Goal: Task Accomplishment & Management: Manage account settings

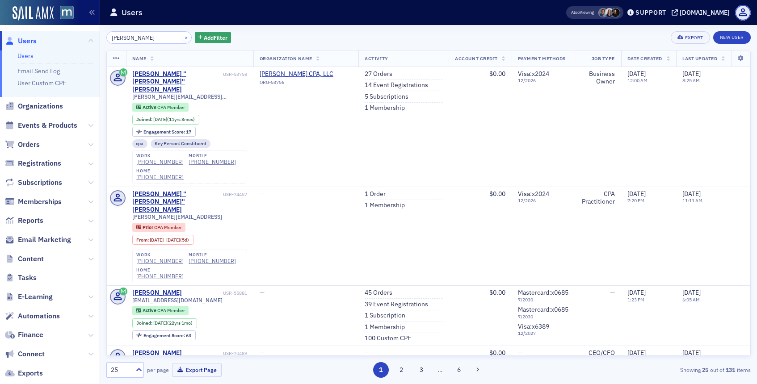
scroll to position [604, 0]
click at [182, 37] on button "×" at bounding box center [186, 37] width 8 height 8
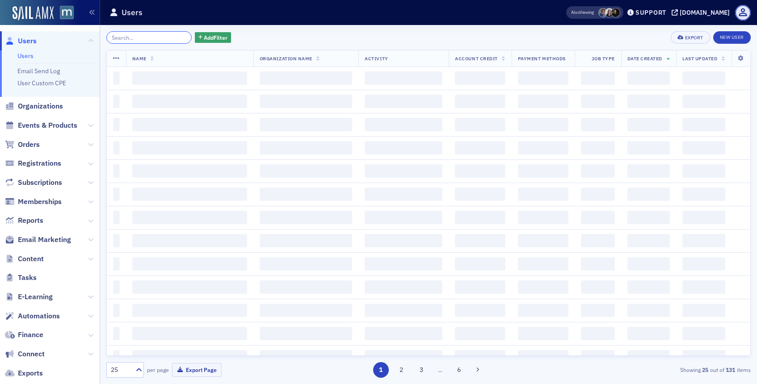
click at [170, 36] on input "search" at bounding box center [148, 37] width 85 height 13
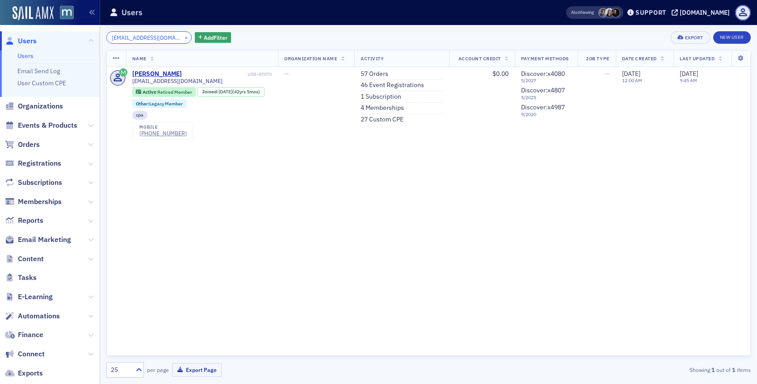
type input "[EMAIL_ADDRESS][DOMAIN_NAME]"
click at [149, 75] on div "[PERSON_NAME]" at bounding box center [157, 74] width 50 height 8
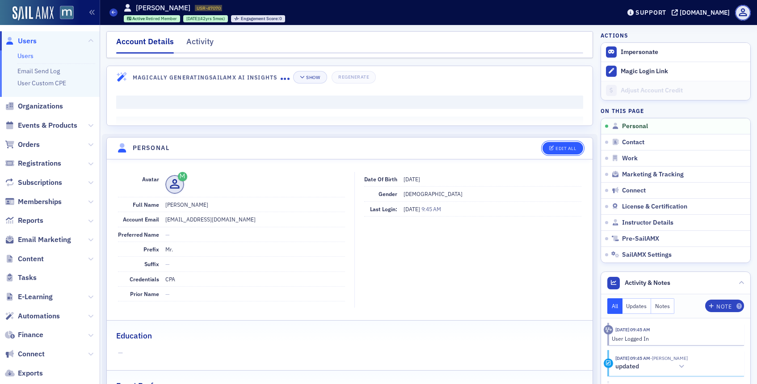
click at [568, 148] on div "Edit All" at bounding box center [565, 148] width 21 height 5
select select "US"
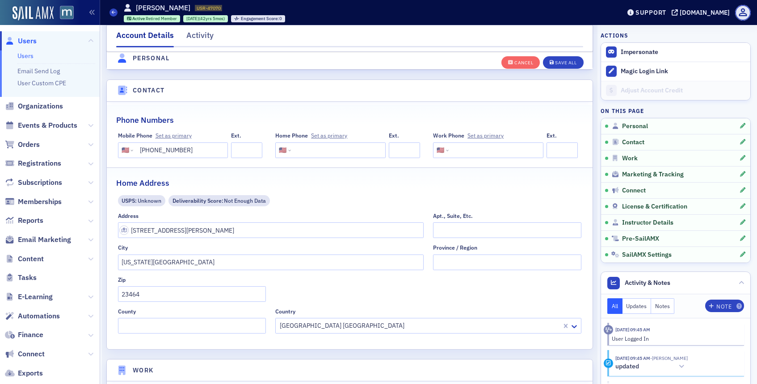
scroll to position [443, 0]
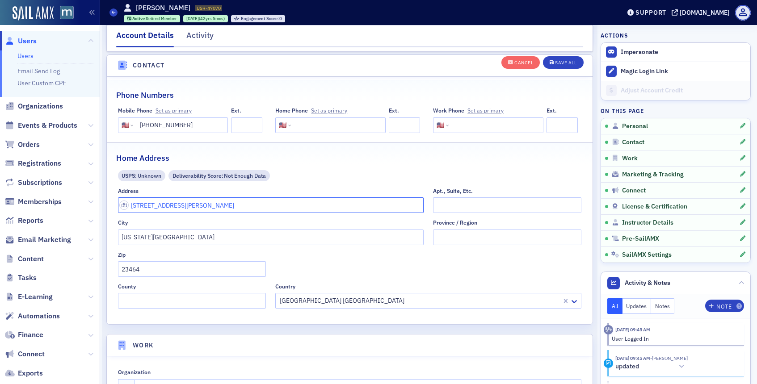
click at [181, 208] on input "[STREET_ADDRESS][PERSON_NAME]" at bounding box center [271, 205] width 306 height 16
type input "5"
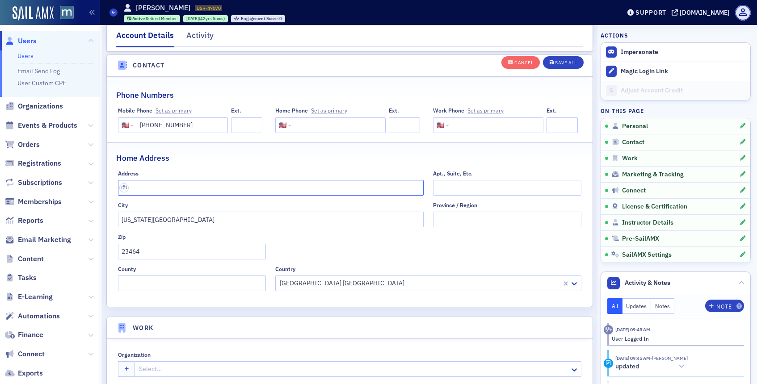
paste input "14919 Northern Dancer,"
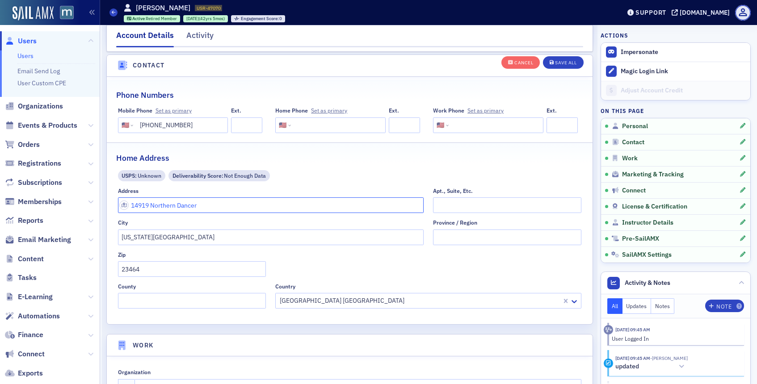
type input "14919 Northern Dancer"
click at [295, 235] on input "[US_STATE][GEOGRAPHIC_DATA]" at bounding box center [271, 238] width 306 height 16
type input "V"
type input "San Antonio"
type input "[US_STATE]"
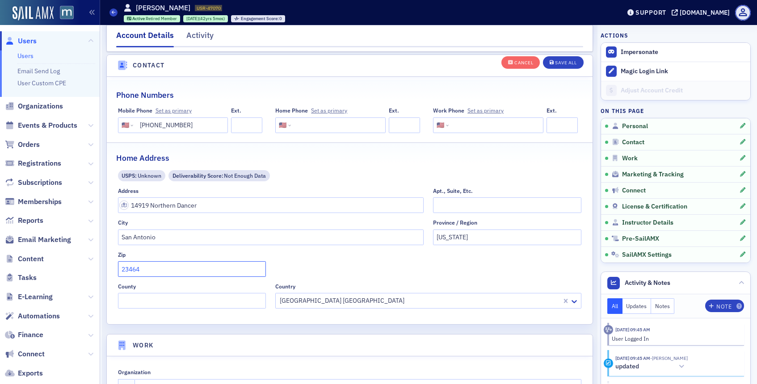
drag, startPoint x: 147, startPoint y: 274, endPoint x: 117, endPoint y: 268, distance: 30.1
click at [118, 268] on input "23464" at bounding box center [192, 269] width 148 height 16
paste input "78248"
type input "78248"
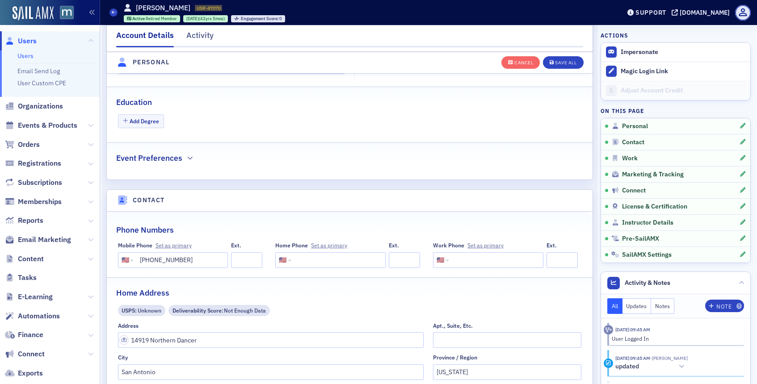
scroll to position [305, 0]
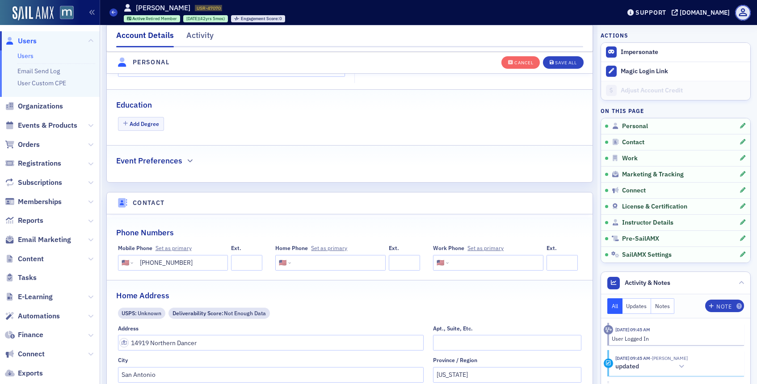
click at [193, 263] on input "[PHONE_NUMBER]" at bounding box center [179, 263] width 89 height 16
paste input "10960"
click at [138, 260] on input "109609502" at bounding box center [179, 263] width 89 height 16
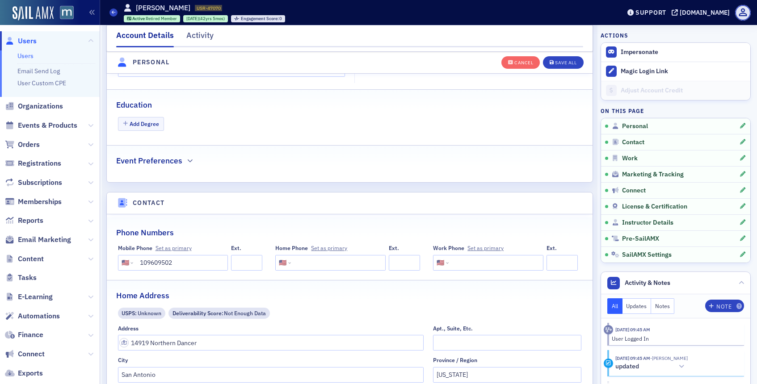
type input "[PHONE_NUMBER]"
click at [566, 61] on div "Save All" at bounding box center [565, 62] width 21 height 5
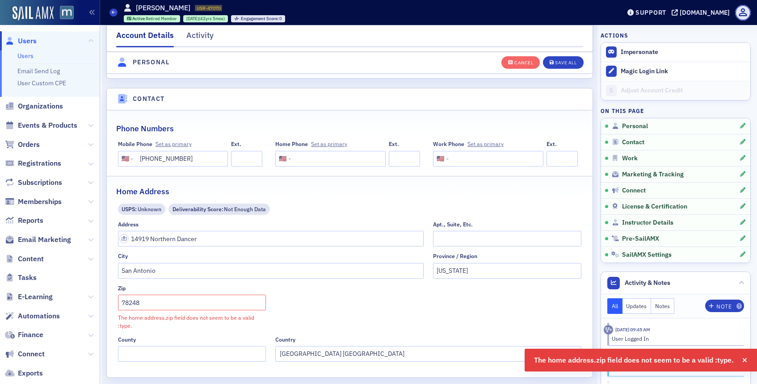
scroll to position [423, 0]
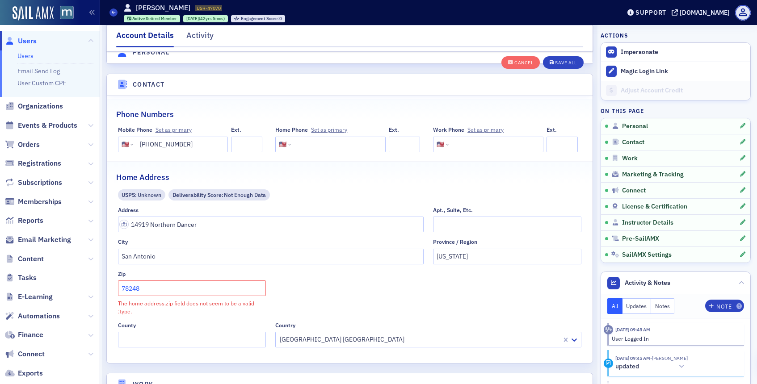
drag, startPoint x: 194, startPoint y: 282, endPoint x: 177, endPoint y: 296, distance: 22.2
click at [177, 296] on input "78248" at bounding box center [192, 288] width 148 height 16
click at [564, 63] on div "Save All" at bounding box center [565, 62] width 21 height 5
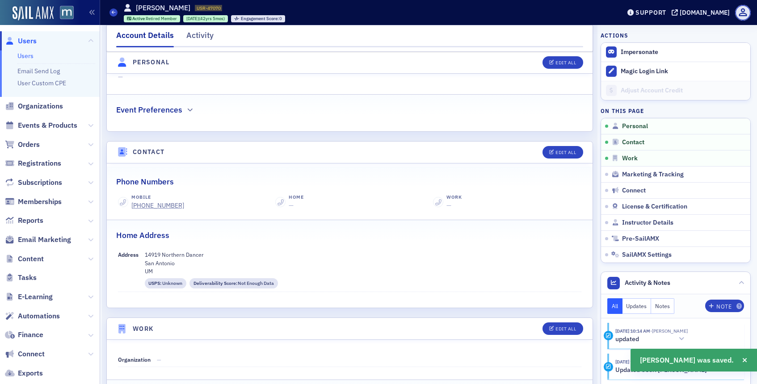
scroll to position [271, 0]
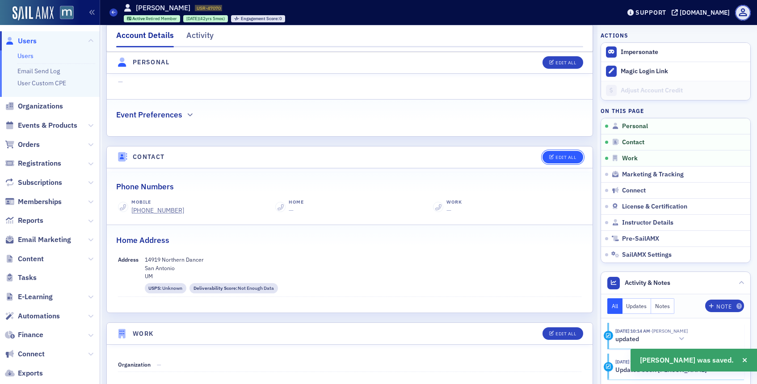
click at [575, 159] on div "Edit All" at bounding box center [565, 157] width 21 height 5
select select "US"
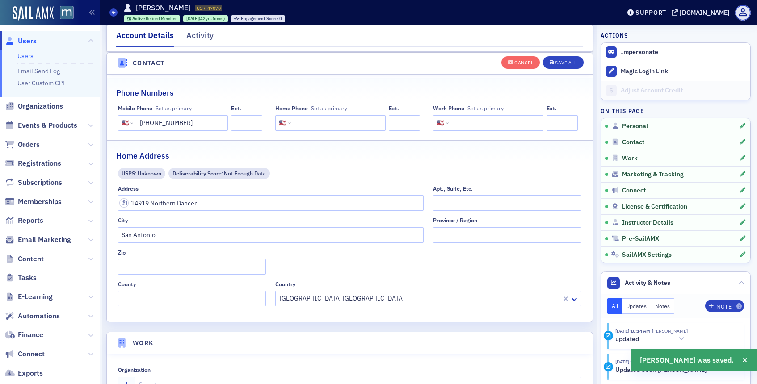
scroll to position [445, 0]
click at [187, 271] on input "Zip" at bounding box center [192, 267] width 148 height 16
paste input "[PHONE_NUMBER]"
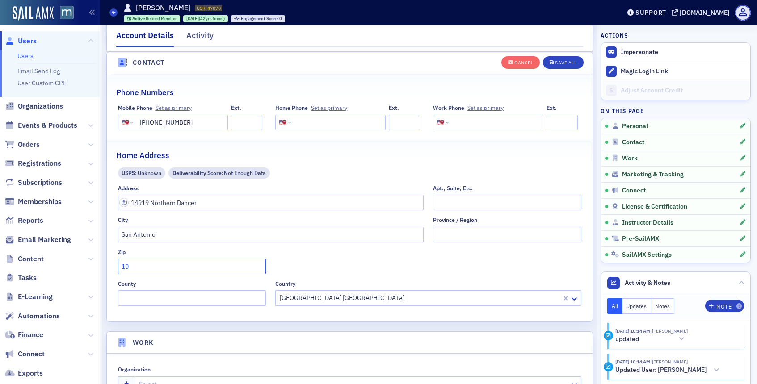
type input "1"
type input "78248"
click at [553, 67] on button "Save All" at bounding box center [563, 62] width 40 height 13
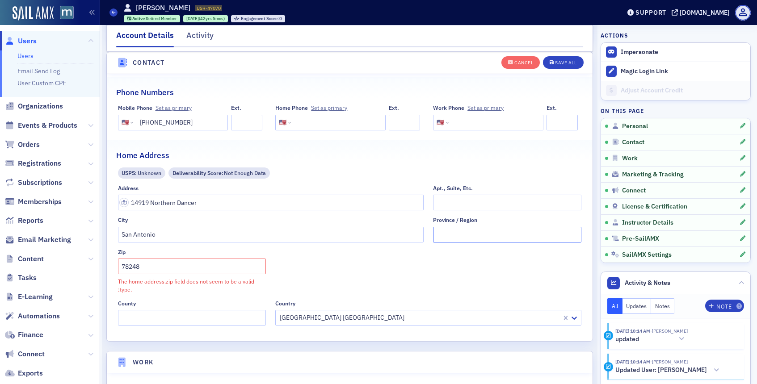
click at [447, 236] on input "Province / Region" at bounding box center [507, 235] width 148 height 16
type input "[US_STATE]"
click at [442, 264] on div "Address [STREET_ADDRESS] City [GEOGRAPHIC_DATA] / Region [US_STATE] Zip 78248 T…" at bounding box center [350, 255] width 464 height 141
click at [353, 314] on div at bounding box center [420, 317] width 282 height 11
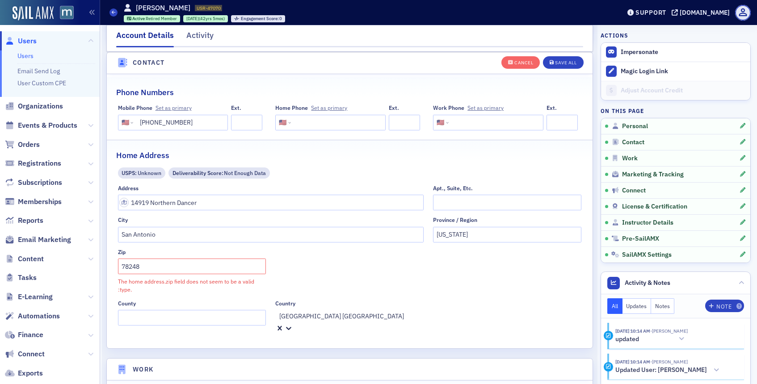
scroll to position [5, 0]
click at [338, 384] on div "[GEOGRAPHIC_DATA]" at bounding box center [378, 388] width 757 height 9
click at [569, 62] on div "Save All" at bounding box center [565, 62] width 21 height 5
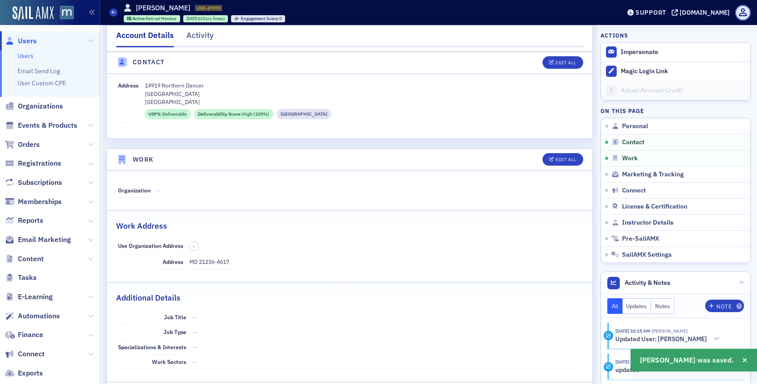
click at [30, 42] on span "Users" at bounding box center [27, 41] width 19 height 10
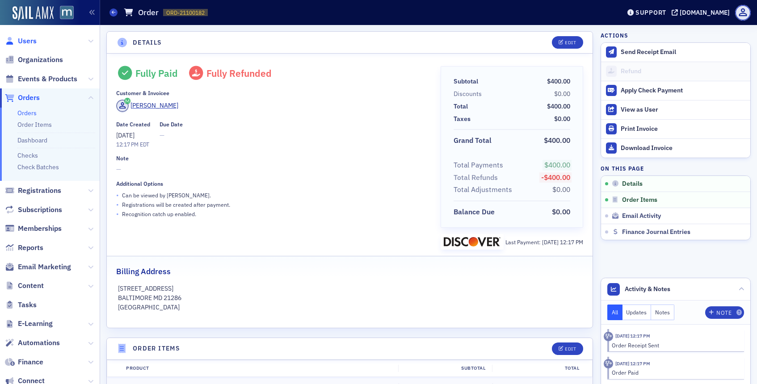
click at [30, 40] on span "Users" at bounding box center [27, 41] width 19 height 10
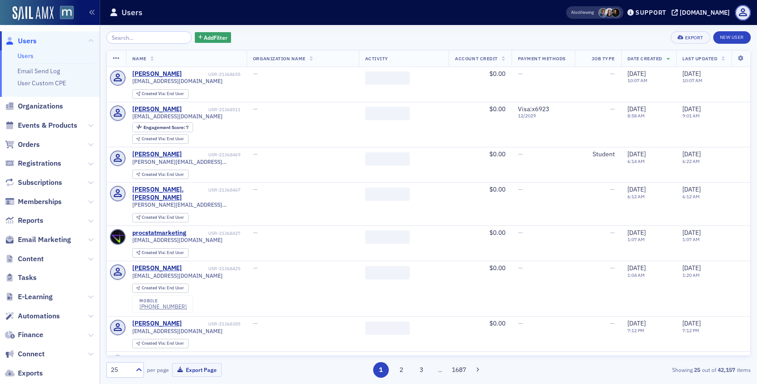
click at [166, 36] on input "search" at bounding box center [148, 37] width 85 height 13
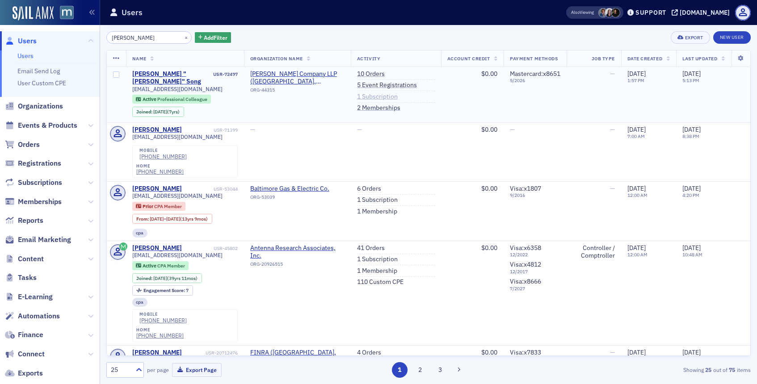
type input "Wendy Song"
click at [372, 94] on link "1 Subscription" at bounding box center [377, 97] width 41 height 8
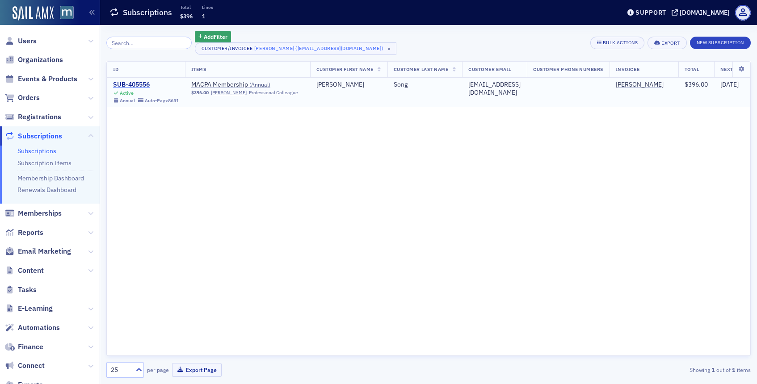
click at [137, 84] on div "SUB-405556" at bounding box center [146, 85] width 66 height 8
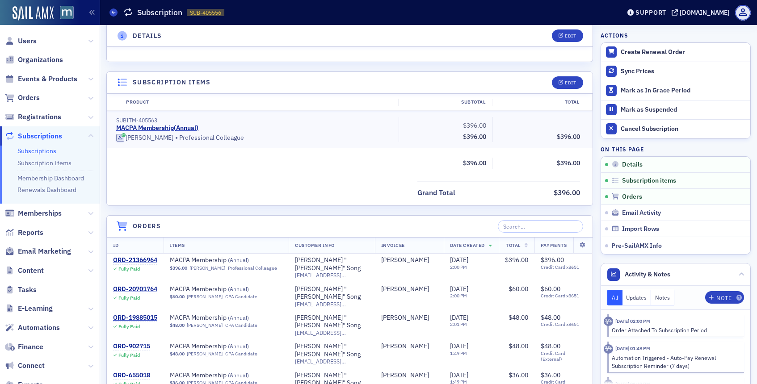
scroll to position [191, 0]
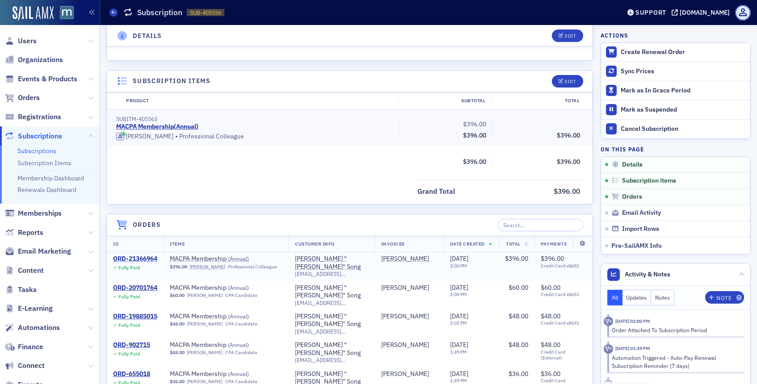
click at [150, 259] on div "ORD-21366964" at bounding box center [135, 259] width 44 height 8
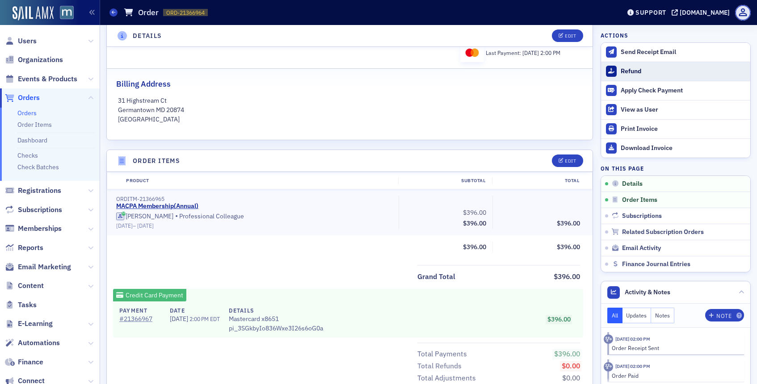
click at [618, 69] on button "Refund" at bounding box center [675, 71] width 149 height 19
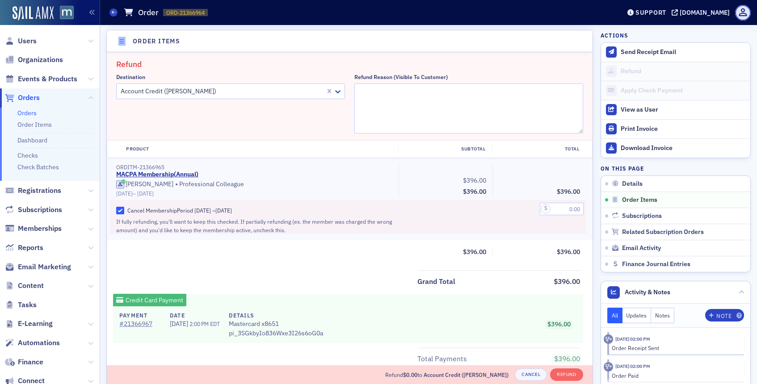
scroll to position [311, 0]
click at [339, 93] on icon at bounding box center [337, 91] width 9 height 9
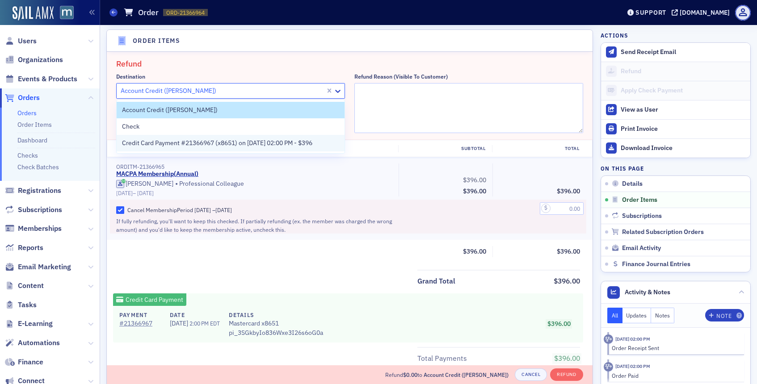
click at [296, 141] on span "Credit Card Payment #21366967 (x8651) on 10/10/2025 02:00 PM - $396" at bounding box center [217, 142] width 190 height 9
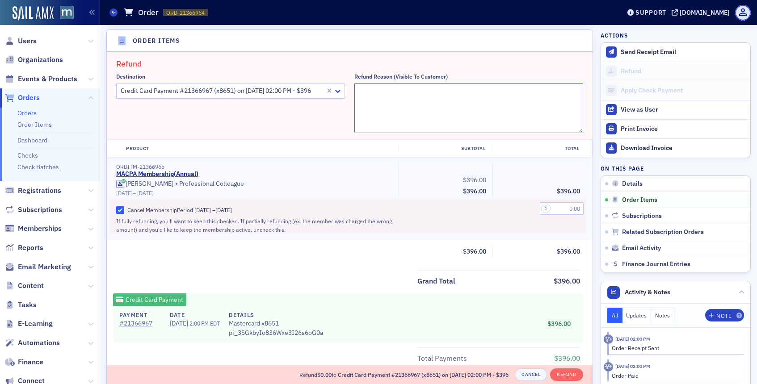
click at [405, 100] on textarea "Refund Reason (Visible to Customer)" at bounding box center [468, 108] width 229 height 50
paste textarea "Since the membership fee increases so much for 2025, I will cancel my membershi…"
type textarea ""Since the membership fee increases so much for 2025, I will cancel my membersh…"
click at [558, 210] on input "text" at bounding box center [561, 208] width 44 height 13
type input "396.00"
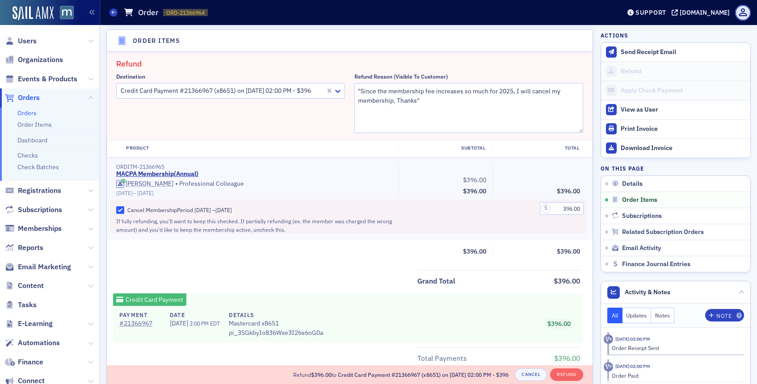
click at [566, 231] on div "396.00" at bounding box center [539, 217] width 94 height 34
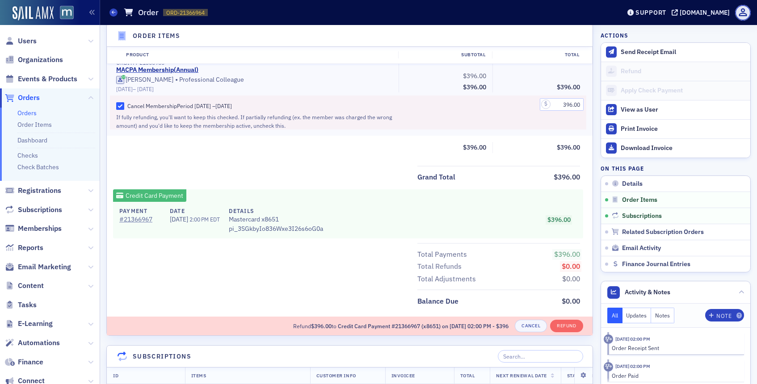
scroll to position [460, 0]
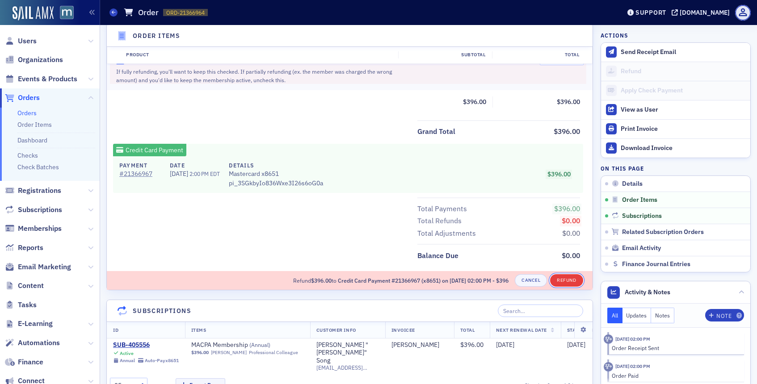
click at [565, 281] on button "Refund" at bounding box center [566, 280] width 33 height 13
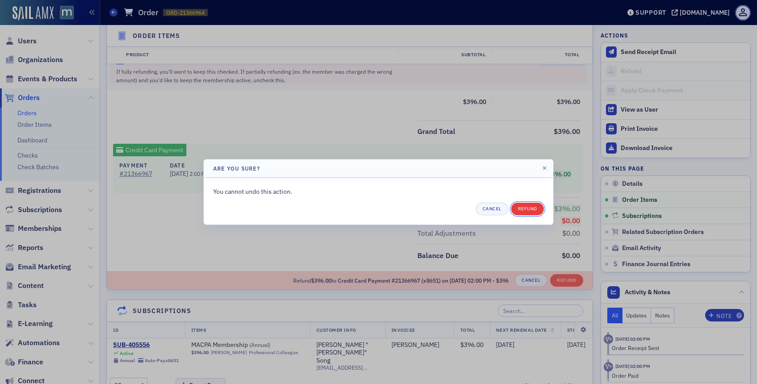
click at [531, 211] on button "Refund" at bounding box center [527, 209] width 33 height 13
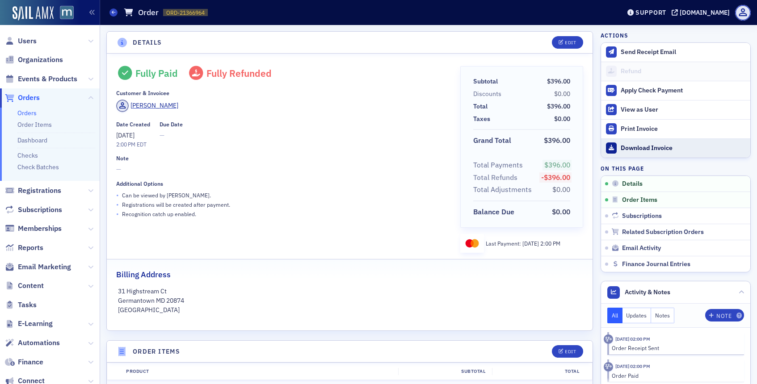
click at [627, 152] on div "Download Invoice" at bounding box center [682, 148] width 125 height 8
click at [30, 41] on span "Users" at bounding box center [27, 41] width 19 height 10
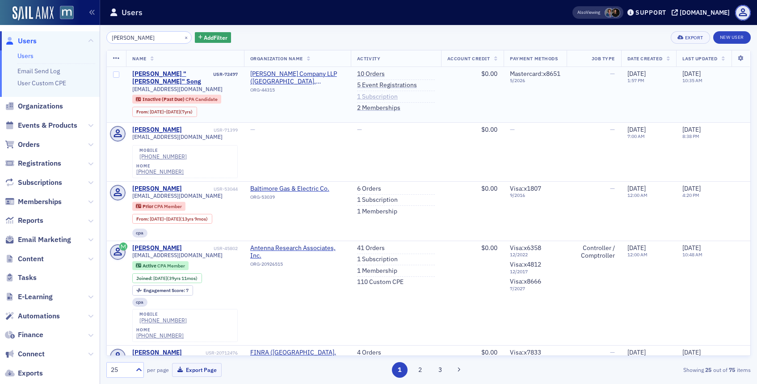
click at [371, 96] on link "1 Subscription" at bounding box center [377, 97] width 41 height 8
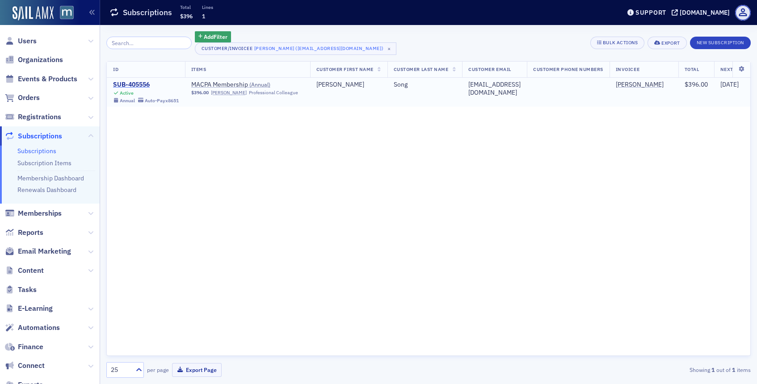
click at [127, 83] on div "SUB-405556" at bounding box center [146, 85] width 66 height 8
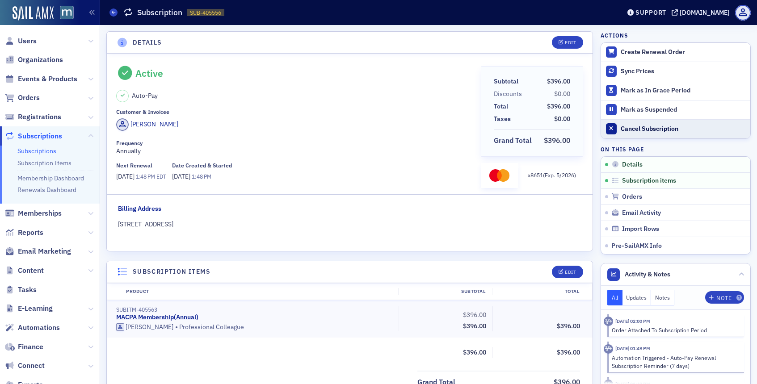
click at [617, 132] on button "Cancel Subscription" at bounding box center [675, 128] width 149 height 19
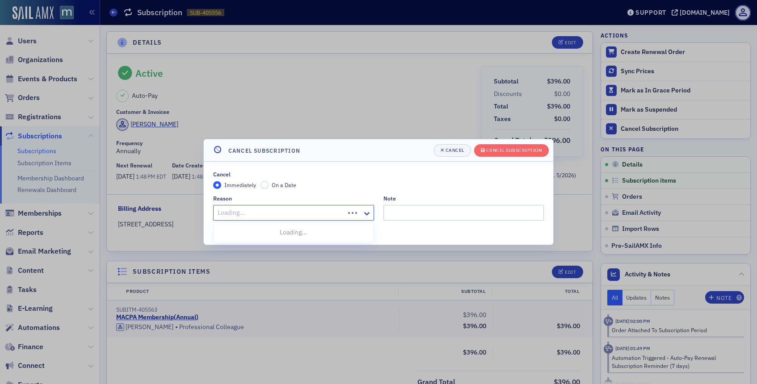
click at [361, 211] on div "Loading..." at bounding box center [293, 213] width 161 height 16
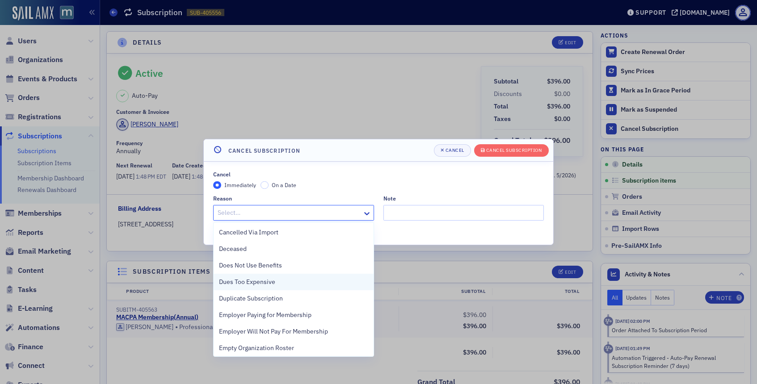
click at [302, 284] on div "Dues Too Expensive" at bounding box center [293, 281] width 149 height 9
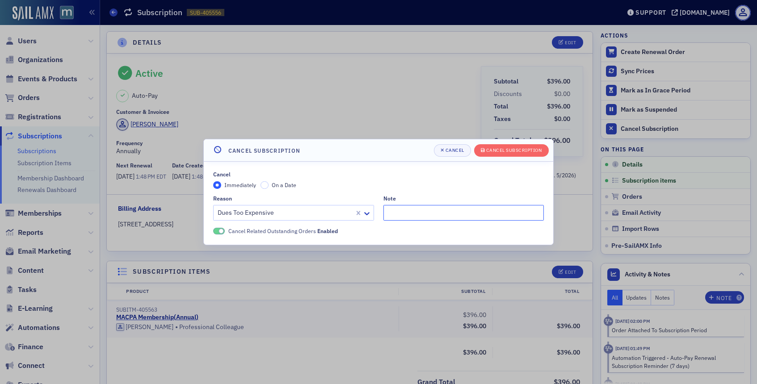
click at [399, 220] on input "Note" at bounding box center [463, 213] width 161 height 16
paste input "Since the membership fee increases so much for 2025, I will cancel my membershi…"
type input ""Since the membership fee increases so much for 2025, I will cancel my membersh…"
click at [508, 151] on div "Cancel Subscription" at bounding box center [514, 150] width 56 height 5
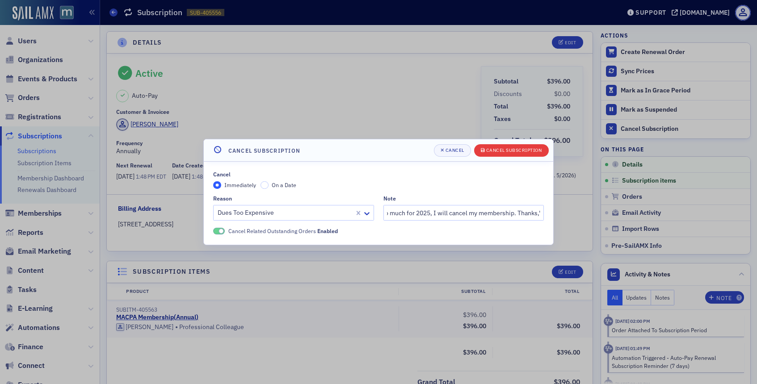
scroll to position [0, 0]
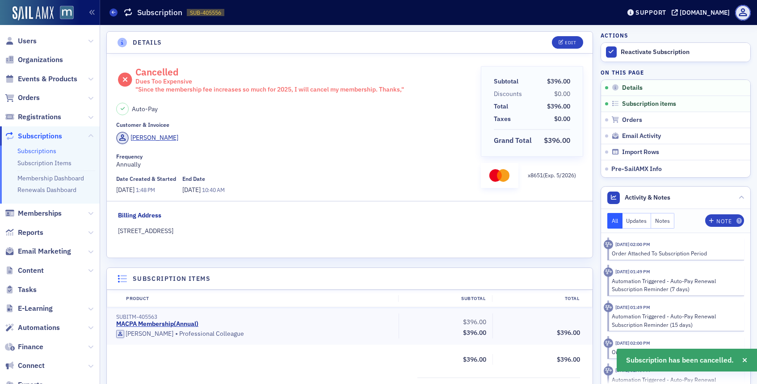
click at [572, 53] on header "Details Edit" at bounding box center [349, 43] width 485 height 22
click at [566, 45] on div "Edit" at bounding box center [570, 42] width 11 height 5
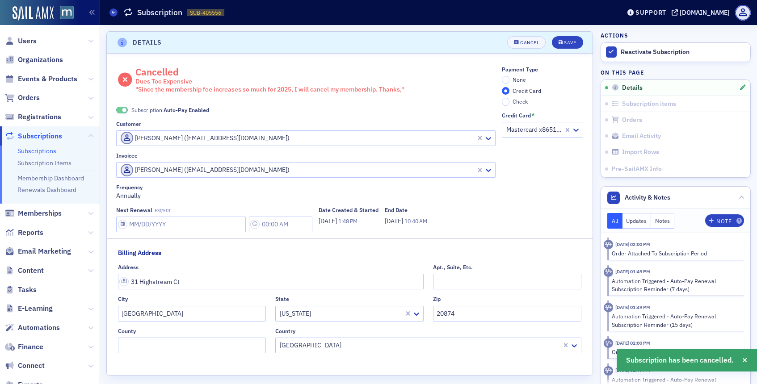
scroll to position [2, 0]
click at [566, 45] on button "Save" at bounding box center [567, 40] width 31 height 13
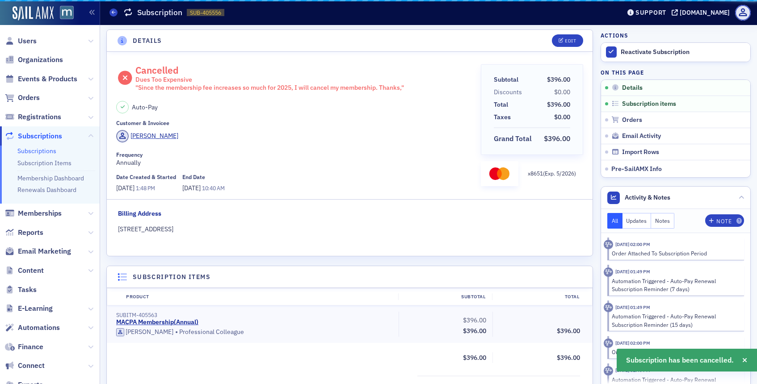
click at [121, 104] on span at bounding box center [122, 107] width 13 height 13
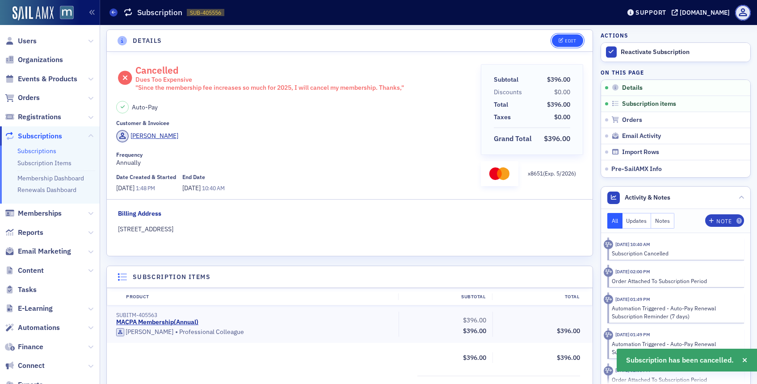
click at [559, 41] on icon "button" at bounding box center [560, 40] width 5 height 5
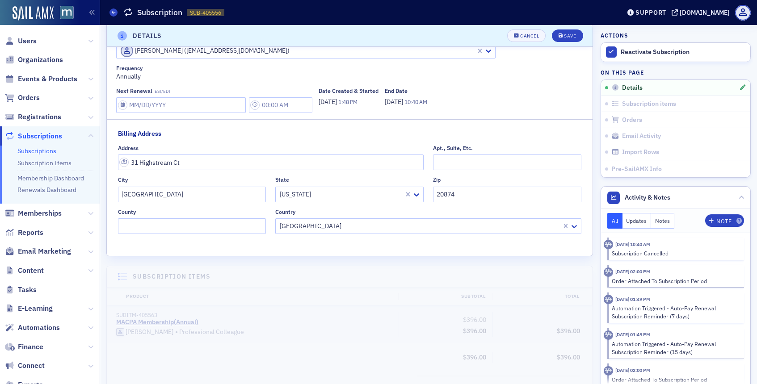
scroll to position [0, 0]
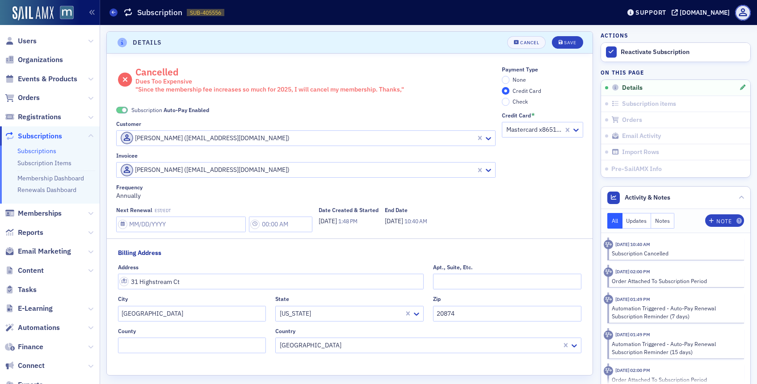
click at [125, 107] on span at bounding box center [122, 110] width 12 height 7
click at [502, 83] on label "None" at bounding box center [514, 80] width 25 height 8
click at [502, 83] on input "None" at bounding box center [506, 80] width 8 height 8
click at [569, 42] on div "Save" at bounding box center [570, 42] width 12 height 5
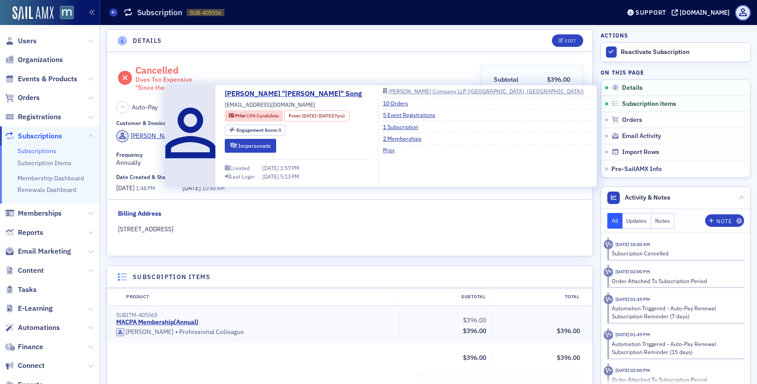
click at [258, 105] on span "yunsong0513@gmail.com" at bounding box center [270, 104] width 90 height 8
copy div "yunsong0513@gmail.com"
